Goal: Task Accomplishment & Management: Use online tool/utility

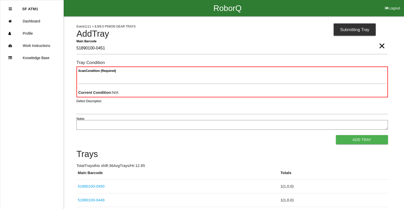
type Barcode "51890100-0451"
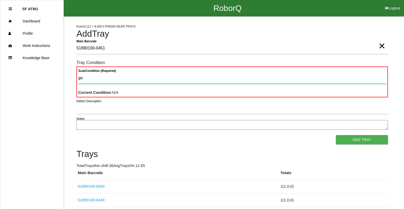
type Condition "goo"
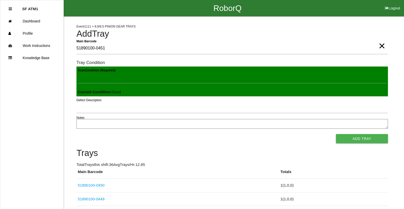
click at [336, 134] on button "Add Tray" at bounding box center [362, 138] width 52 height 9
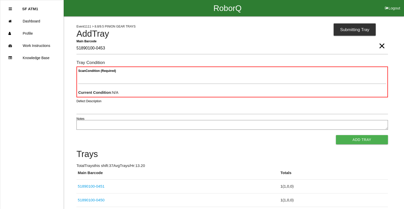
type Barcode "51890100-0453"
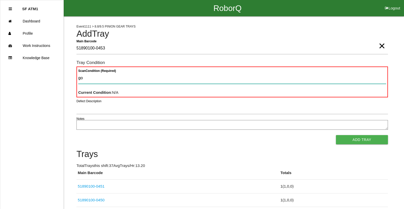
type Condition "goo"
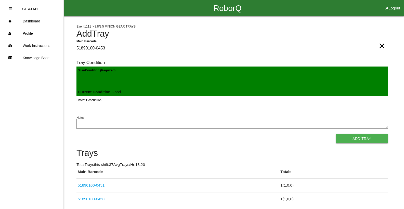
click at [336, 134] on button "Add Tray" at bounding box center [362, 138] width 52 height 9
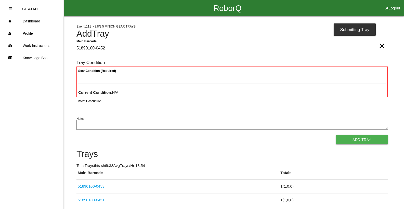
type Barcode "51890100-0452"
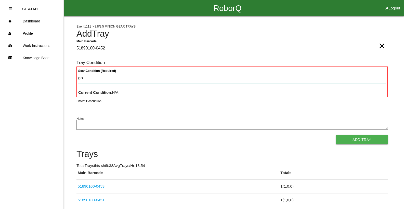
type Condition "goo"
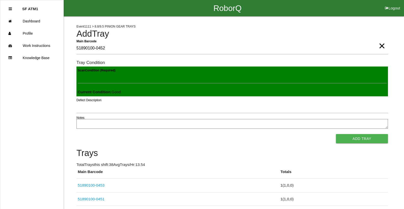
click at [336, 134] on button "Add Tray" at bounding box center [362, 138] width 52 height 9
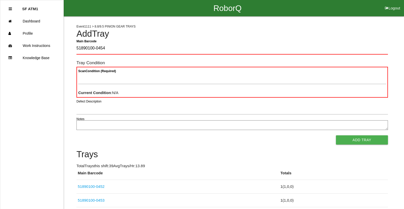
type Barcode "51890100-0454"
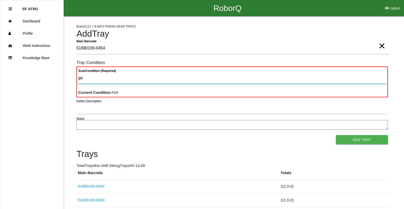
type Condition "goo"
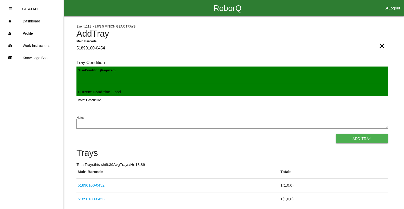
click at [336, 134] on button "Add Tray" at bounding box center [362, 138] width 52 height 9
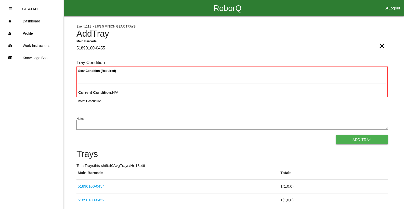
type Barcode "51890100-0455"
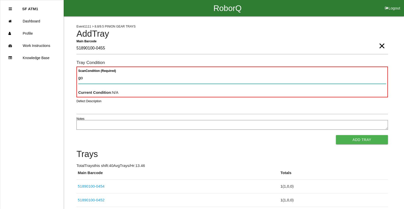
type Condition "goo"
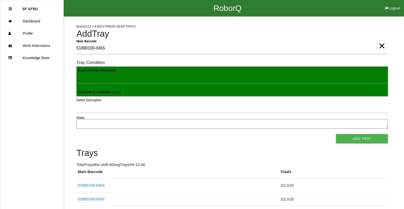
click at [336, 134] on button "Add Tray" at bounding box center [362, 138] width 52 height 9
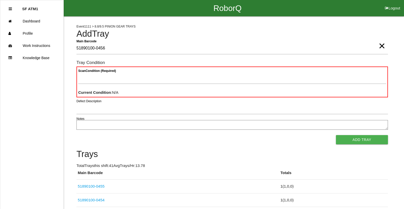
type Barcode "51890100-0456"
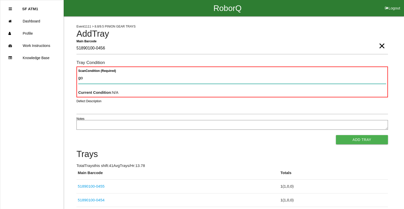
type Condition "goo"
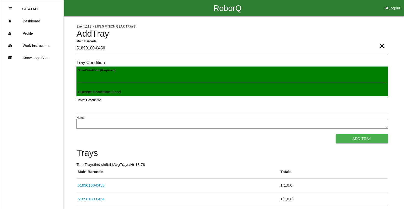
click at [336, 134] on button "Add Tray" at bounding box center [362, 138] width 52 height 9
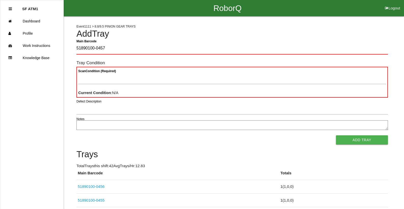
type Barcode "51890100-0457"
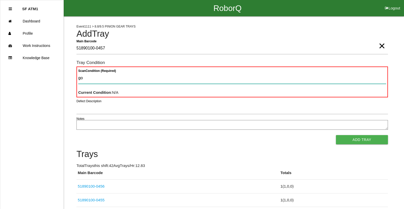
type Condition "goo"
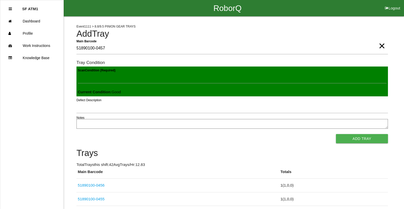
click at [336, 134] on button "Add Tray" at bounding box center [362, 138] width 52 height 9
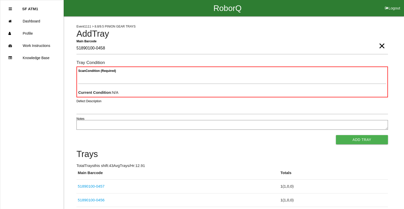
type Barcode "51890100-0458"
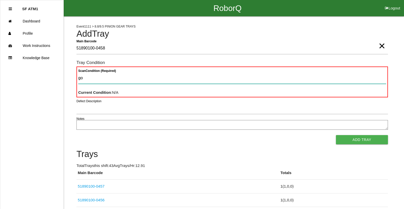
type Condition "goo"
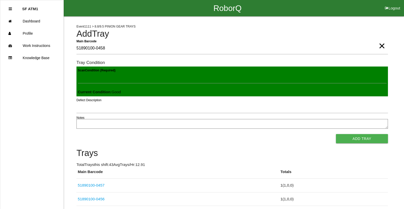
click at [336, 134] on button "Add Tray" at bounding box center [362, 138] width 52 height 9
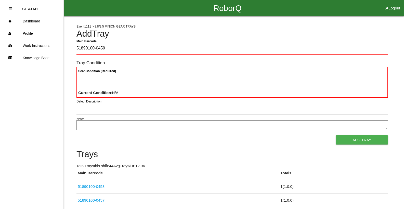
type Barcode "51890100-0459"
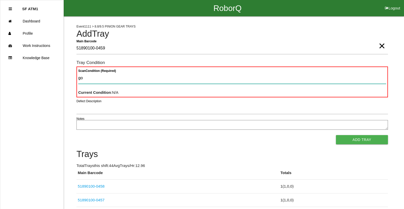
type Condition "goo"
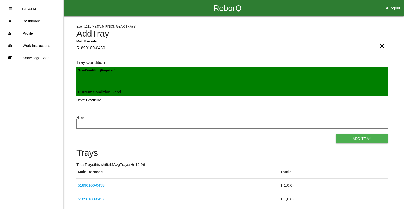
click at [336, 134] on button "Add Tray" at bounding box center [362, 138] width 52 height 9
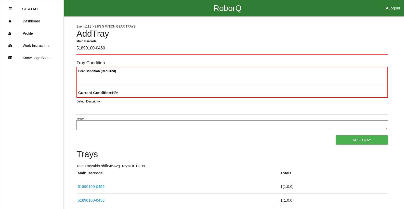
type Barcode "51890100-0460"
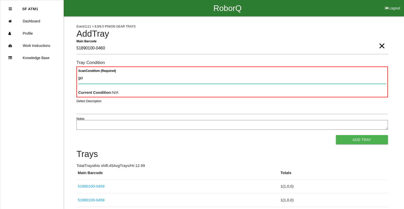
type Condition "goo"
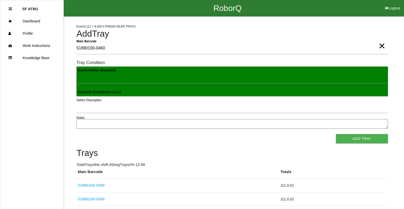
click at [336, 134] on button "Add Tray" at bounding box center [362, 138] width 52 height 9
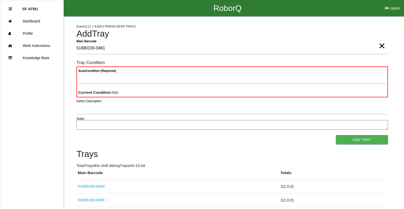
type Barcode "51890100-0461"
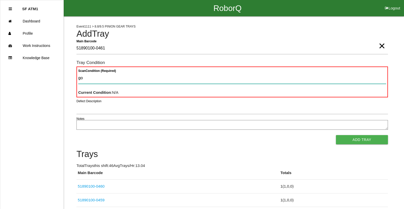
type Condition "goo"
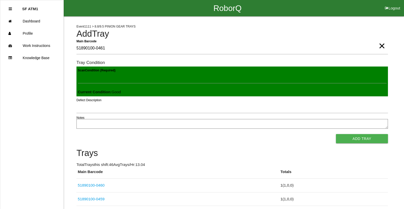
click at [336, 134] on button "Add Tray" at bounding box center [362, 138] width 52 height 9
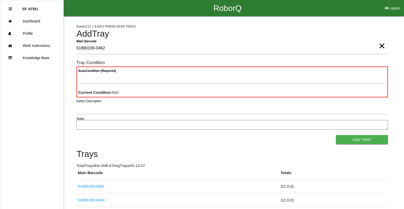
type Barcode "51890100-0462"
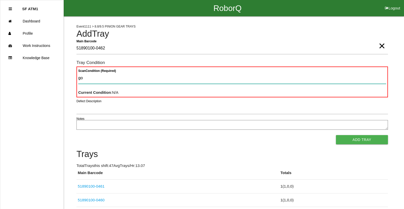
type Condition "goo"
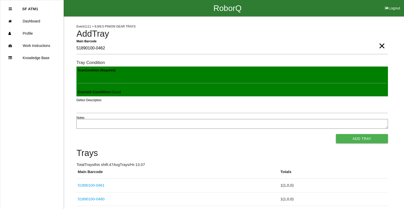
click at [336, 134] on button "Add Tray" at bounding box center [362, 138] width 52 height 9
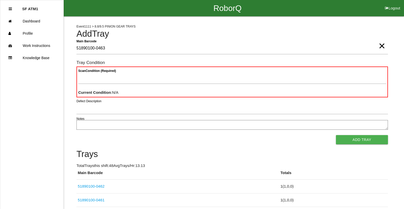
type Barcode "51890100-0463"
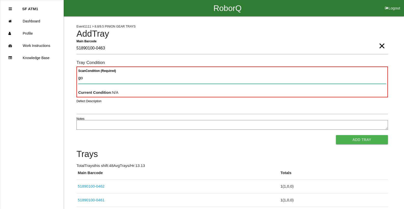
type Condition "goo"
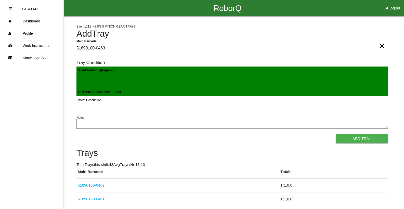
click at [336, 134] on button "Add Tray" at bounding box center [362, 138] width 52 height 9
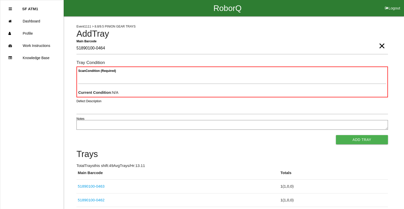
type Barcode "51890100-0464"
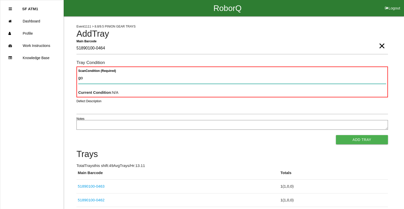
type Condition "goo"
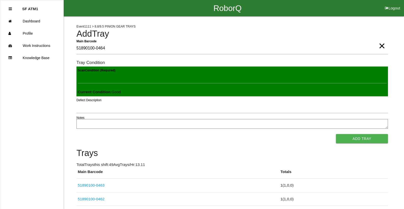
click at [336, 134] on button "Add Tray" at bounding box center [362, 138] width 52 height 9
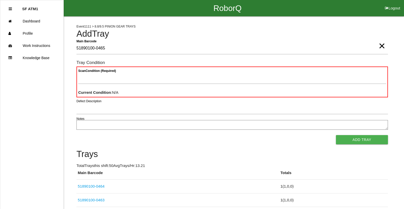
type Barcode "51890100-0465"
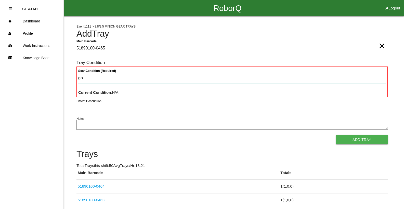
type Condition "goo"
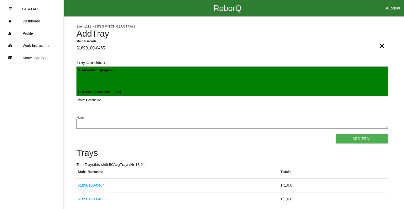
click at [336, 134] on button "Add Tray" at bounding box center [362, 138] width 52 height 9
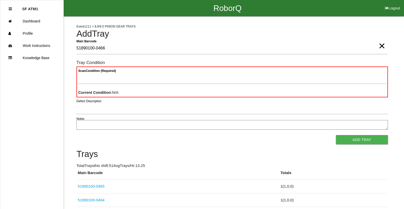
type Barcode "51890100-0466"
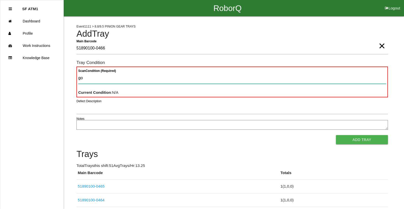
type Condition "goo"
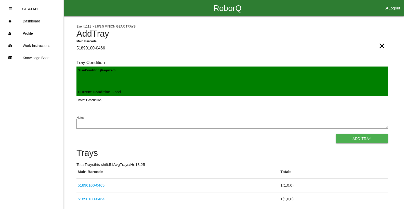
click at [336, 134] on button "Add Tray" at bounding box center [362, 138] width 52 height 9
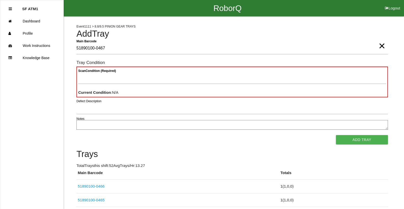
type Barcode "51890100-0467"
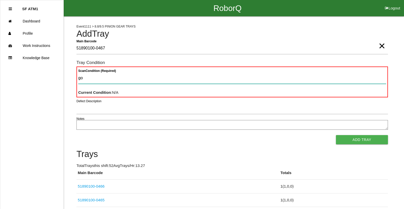
type Condition "goo"
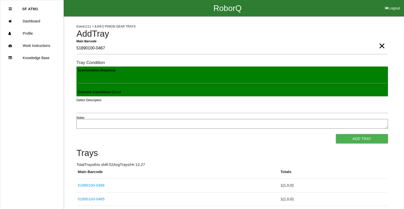
click at [336, 134] on button "Add Tray" at bounding box center [362, 138] width 52 height 9
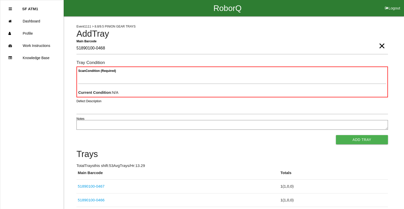
type Barcode "51890100-0468"
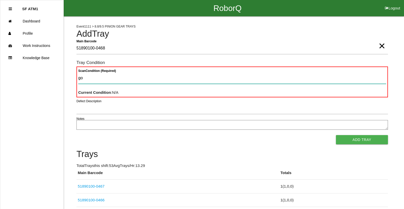
type Condition "goo"
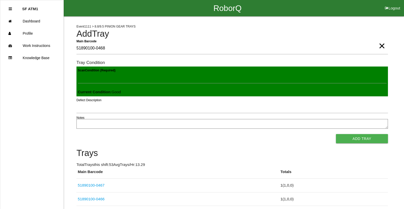
click at [336, 134] on button "Add Tray" at bounding box center [362, 138] width 52 height 9
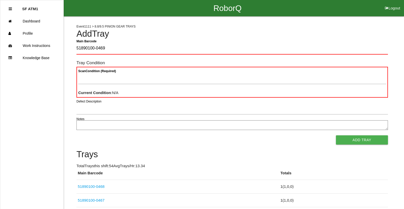
type Barcode "51890100-0469"
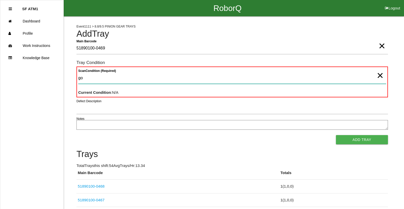
type Condition "goo"
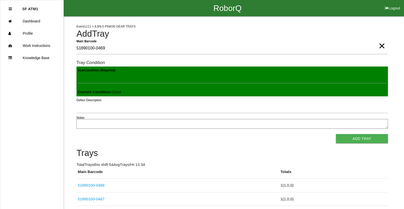
click at [336, 134] on button "Add Tray" at bounding box center [362, 138] width 52 height 9
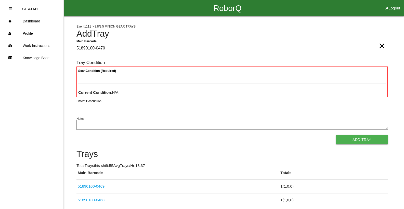
type Barcode "51890100-0470"
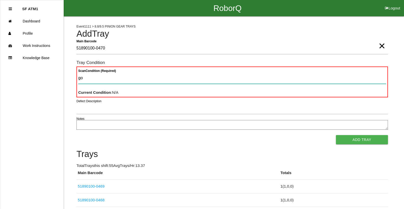
type Condition "goo"
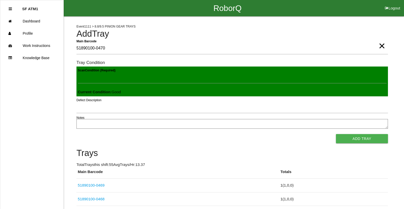
click at [336, 134] on button "Add Tray" at bounding box center [362, 138] width 52 height 9
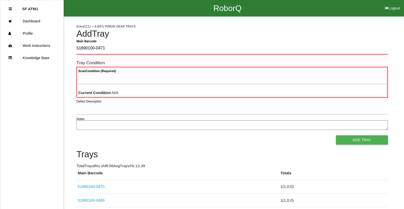
type Barcode "51890100-0471"
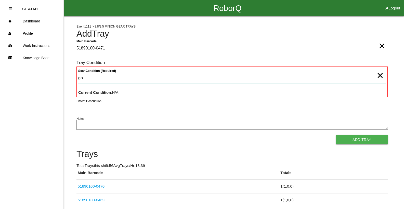
type Condition "goo"
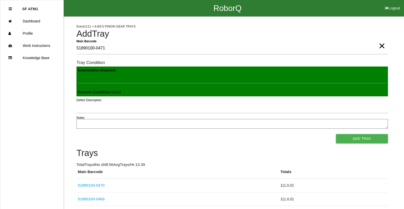
click at [336, 134] on button "Add Tray" at bounding box center [362, 138] width 52 height 9
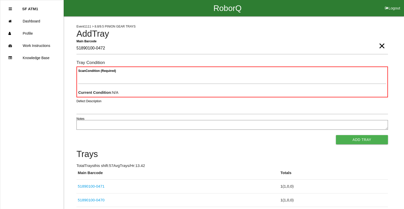
type Barcode "51890100-0472"
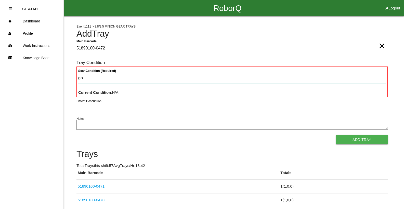
type Condition "goo"
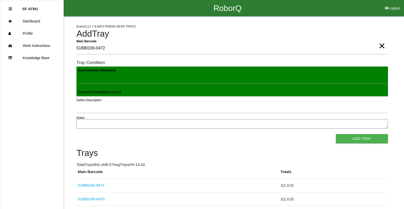
click at [336, 134] on button "Add Tray" at bounding box center [362, 138] width 52 height 9
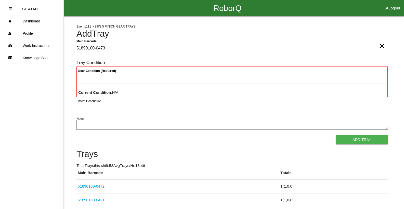
type Barcode "51890100-0473"
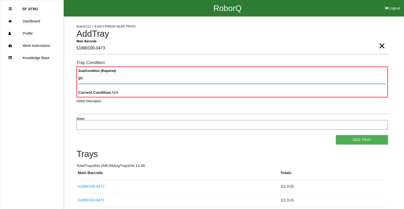
type Condition "goo"
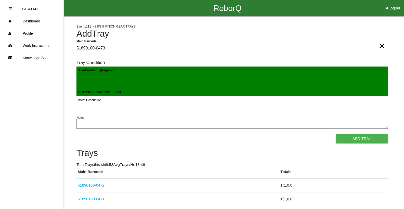
click at [336, 134] on button "Add Tray" at bounding box center [362, 138] width 52 height 9
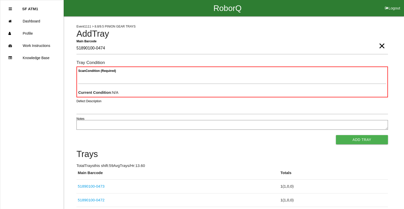
type Barcode "51890100-0474"
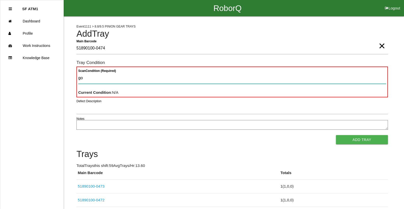
type Condition "goo"
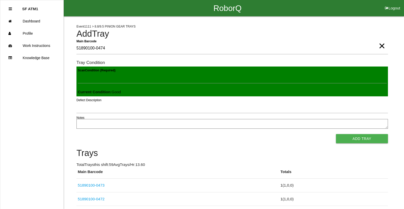
click at [336, 134] on button "Add Tray" at bounding box center [362, 138] width 52 height 9
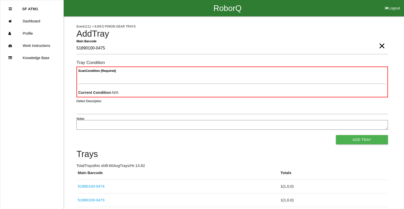
type Barcode "51890100-0475"
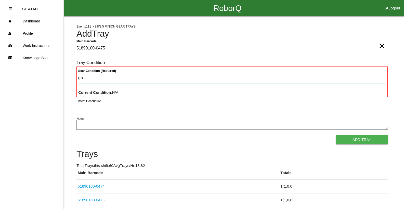
type Condition "goo"
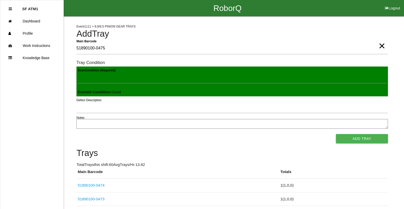
click at [336, 134] on button "Add Tray" at bounding box center [362, 138] width 52 height 9
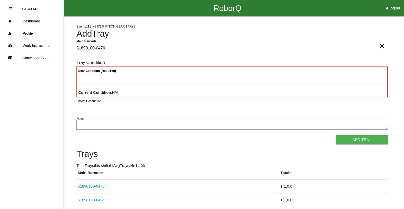
type Barcode "51890100-0476"
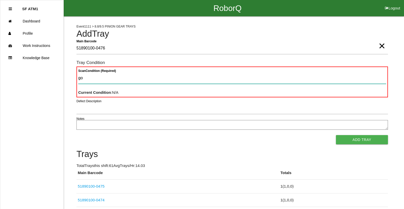
type Condition "goo"
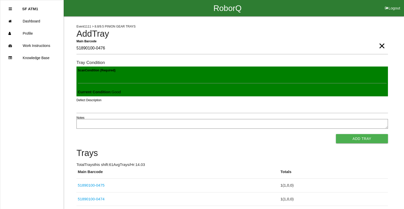
click at [336, 134] on button "Add Tray" at bounding box center [362, 138] width 52 height 9
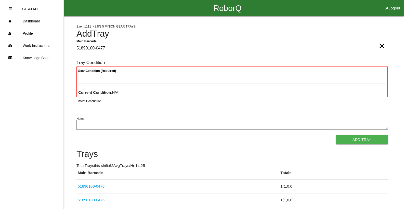
type Barcode "51890100-0477"
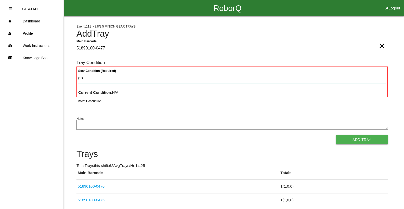
type Condition "goo"
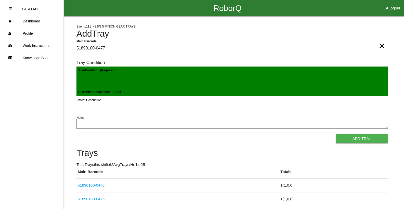
click at [336, 134] on button "Add Tray" at bounding box center [362, 138] width 52 height 9
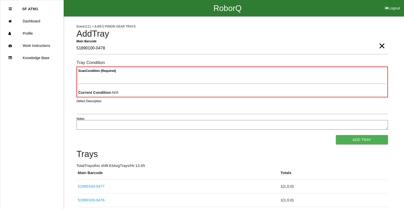
type Barcode "51890100-0478"
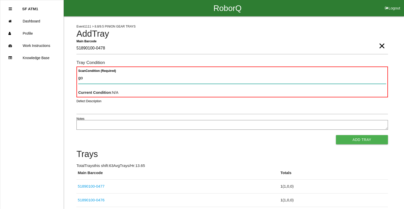
type Condition "goo"
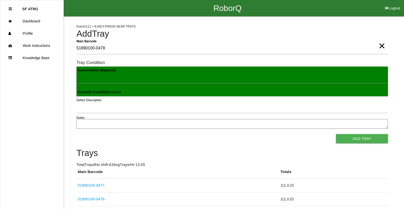
click at [336, 134] on button "Add Tray" at bounding box center [362, 138] width 52 height 9
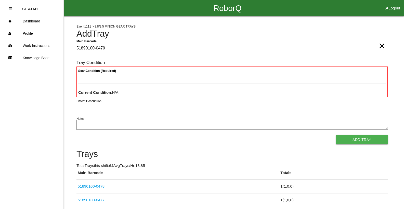
type Barcode "51890100-0479"
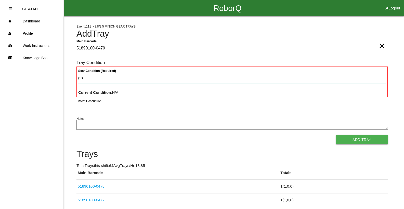
type Condition "goo"
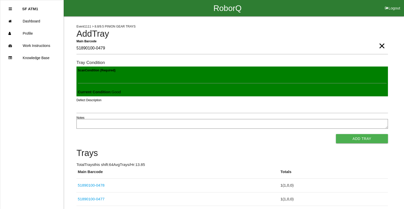
click at [336, 134] on button "Add Tray" at bounding box center [362, 138] width 52 height 9
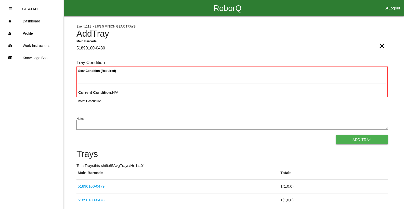
type Barcode "51890100-0480"
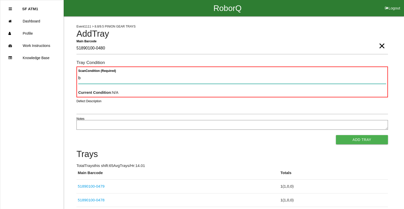
type Condition "ba"
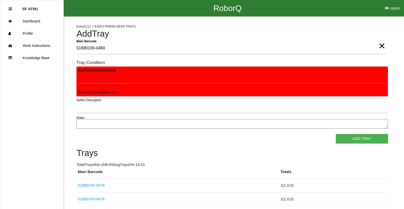
click at [336, 134] on button "Add Tray" at bounding box center [362, 138] width 52 height 9
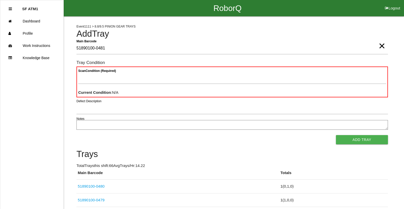
type Barcode "51890100-0481"
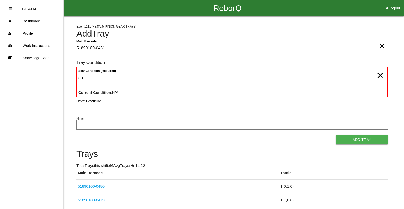
type Condition "goo"
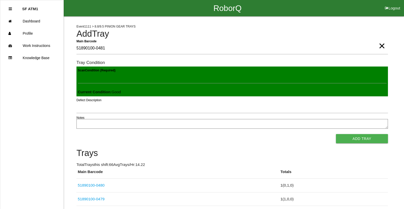
click at [336, 134] on button "Add Tray" at bounding box center [362, 138] width 52 height 9
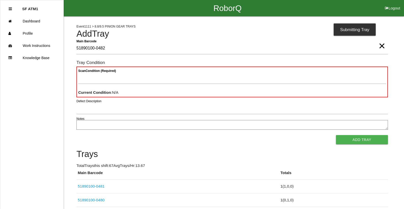
type Barcode "51890100-0482"
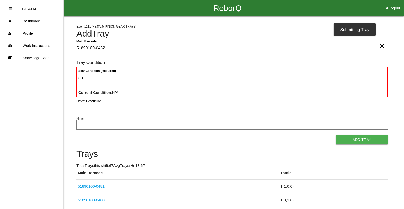
type Condition "goo"
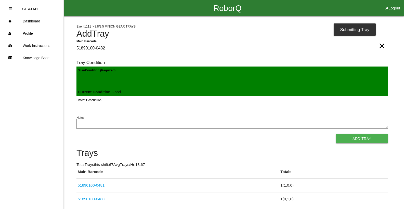
click at [336, 134] on button "Add Tray" at bounding box center [362, 138] width 52 height 9
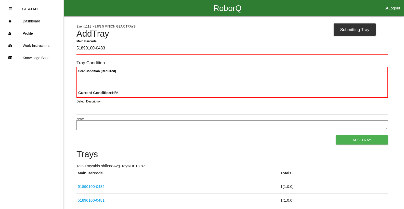
type Barcode "51890100-0483"
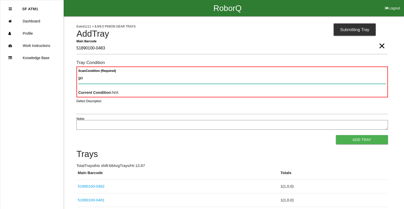
type Condition "goo"
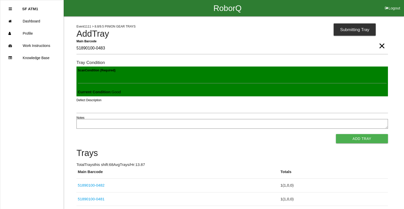
click at [336, 134] on button "Add Tray" at bounding box center [362, 138] width 52 height 9
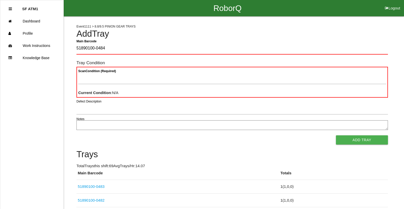
type Barcode "51890100-0484"
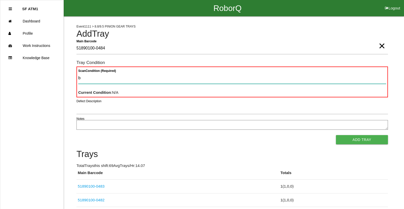
type Condition "ba"
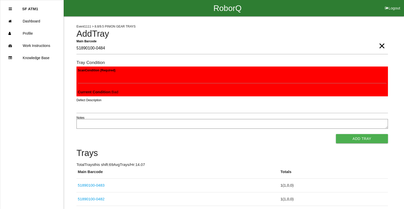
click at [336, 134] on button "Add Tray" at bounding box center [362, 138] width 52 height 9
